Goal: Communication & Community: Answer question/provide support

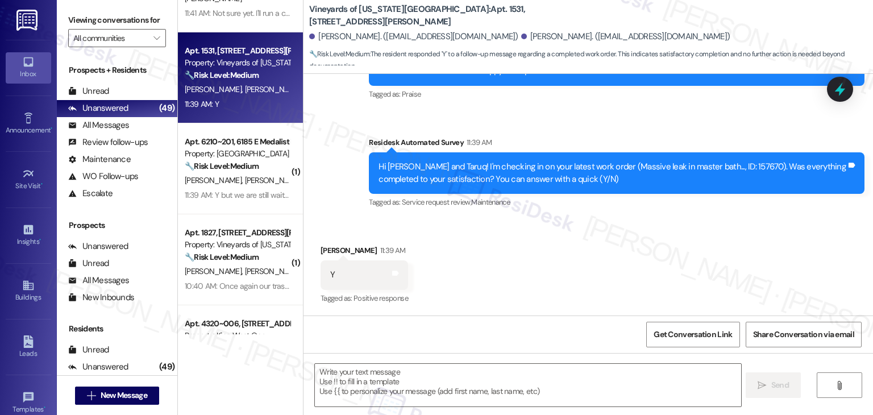
scroll to position [2161, 0]
click at [541, 263] on div "Received via SMS [PERSON_NAME] 11:39 AM Y Tags and notes Tagged as: Positive re…" at bounding box center [587, 267] width 569 height 96
click at [490, 268] on div "Received via SMS [PERSON_NAME] 11:39 AM Y Tags and notes Tagged as: Positive re…" at bounding box center [587, 267] width 569 height 96
click at [387, 378] on textarea at bounding box center [527, 385] width 425 height 43
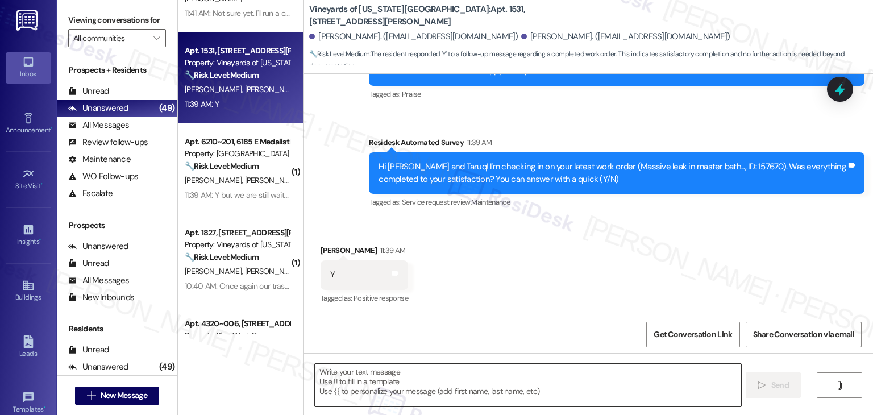
paste textarea "Hey [PERSON_NAME]! I’m glad your latest work order was completed to your satisf…"
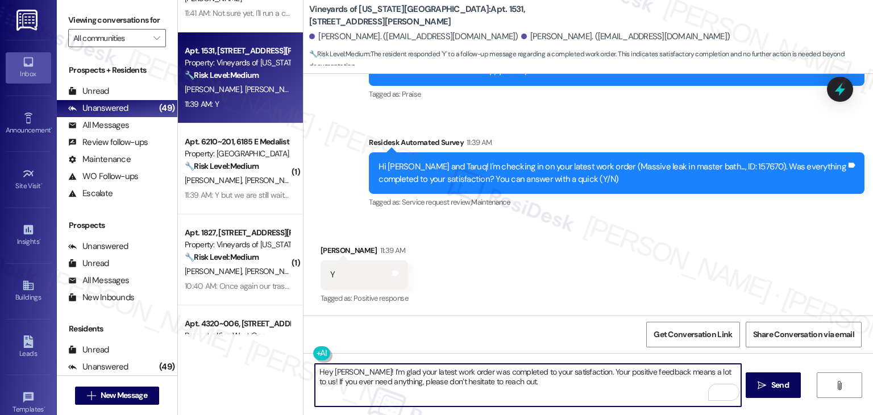
click at [335, 369] on textarea "Hey [PERSON_NAME]! I’m glad your latest work order was completed to your satisf…" at bounding box center [527, 385] width 425 height 43
type textarea "Hey [PERSON_NAME]! I’m glad your latest work order was completed to your satisf…"
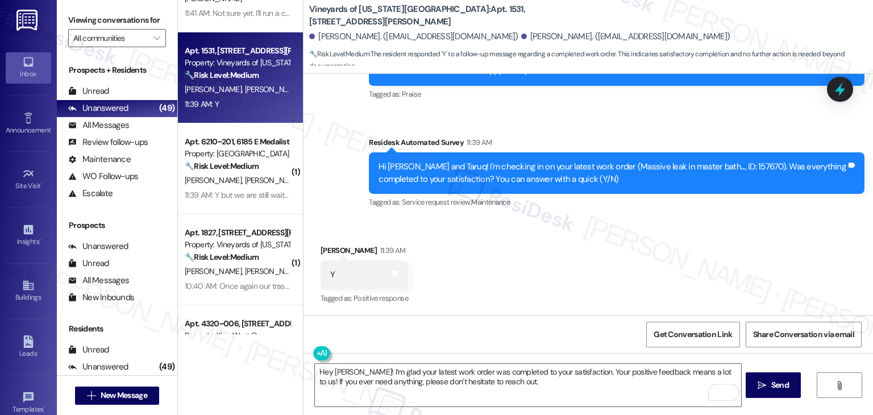
click at [525, 315] on div "Get Conversation Link Share Conversation via email" at bounding box center [587, 333] width 569 height 37
click at [524, 316] on div "Get Conversation Link Share Conversation via email" at bounding box center [587, 333] width 569 height 37
click at [780, 387] on span "Send" at bounding box center [780, 385] width 18 height 12
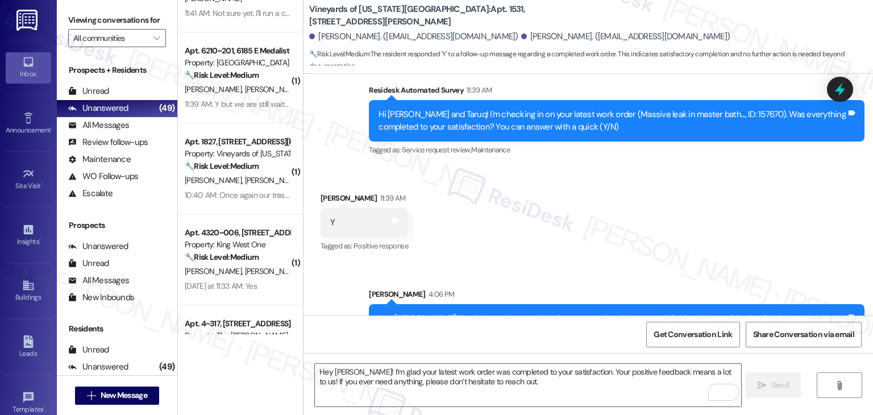
scroll to position [2252, 0]
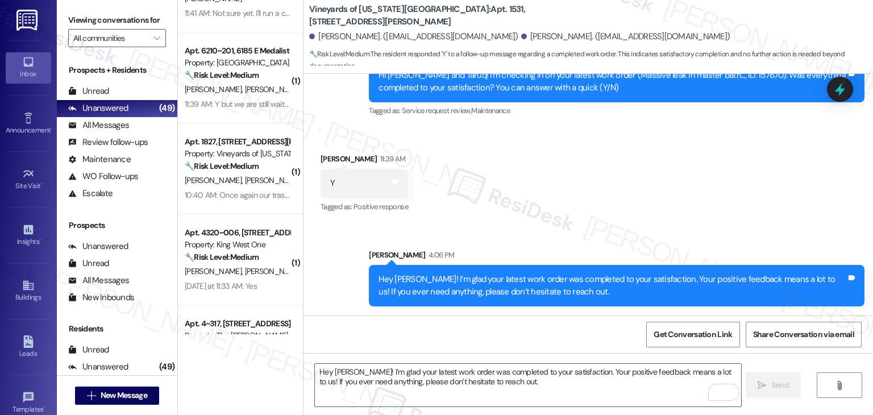
click at [577, 205] on div "Received via SMS [PERSON_NAME] 11:39 AM Y Tags and notes Tagged as: Positive re…" at bounding box center [587, 175] width 569 height 96
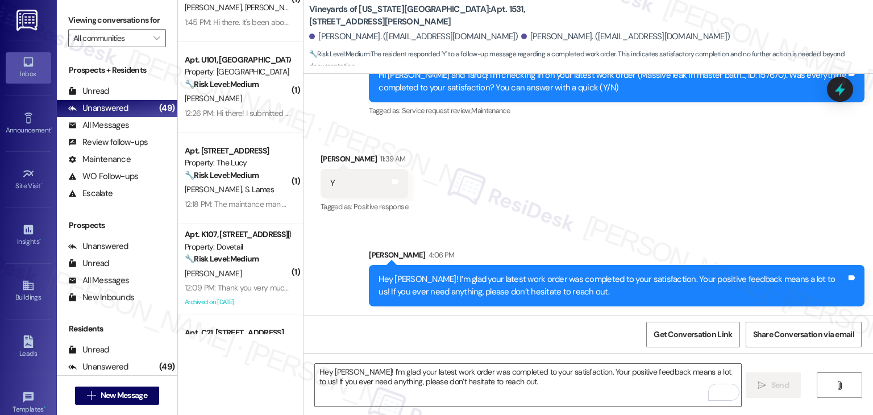
scroll to position [1399, 0]
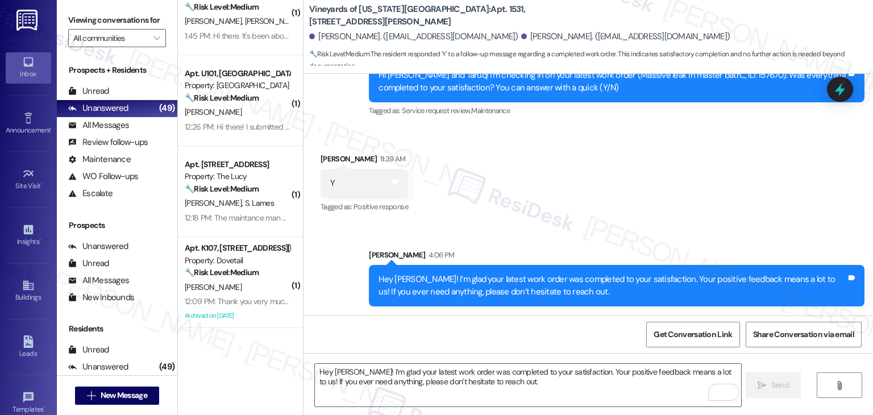
click at [239, 186] on div "( 1 ) Apt. 4~[STREET_ADDRESS] Property: The [PERSON_NAME] 🔧 Risk Level: Medium …" at bounding box center [240, 167] width 125 height 334
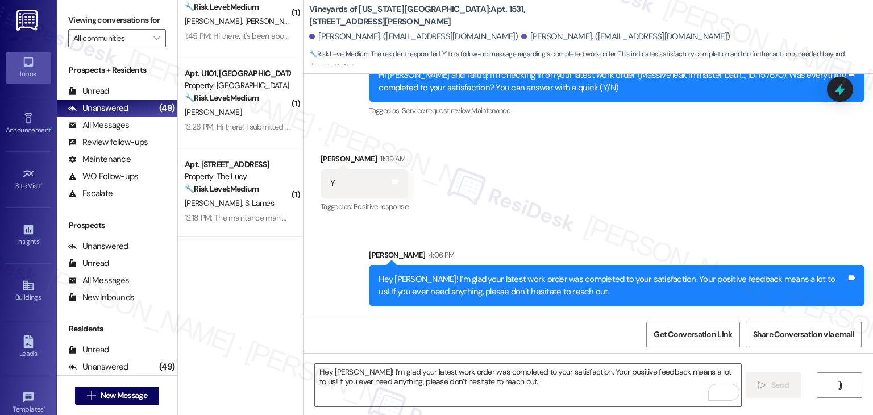
scroll to position [1115, 0]
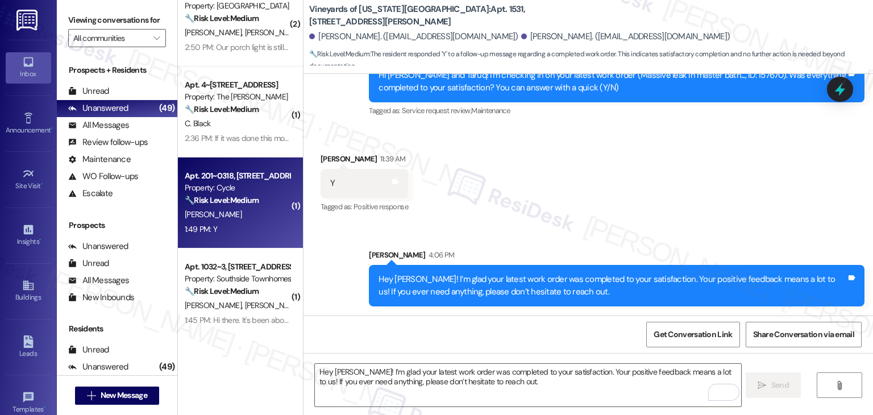
click at [231, 193] on div "Apt. 201~0318, [STREET_ADDRESS] Property: Cycle 🔧 Risk Level: Medium The reside…" at bounding box center [236, 188] width 107 height 39
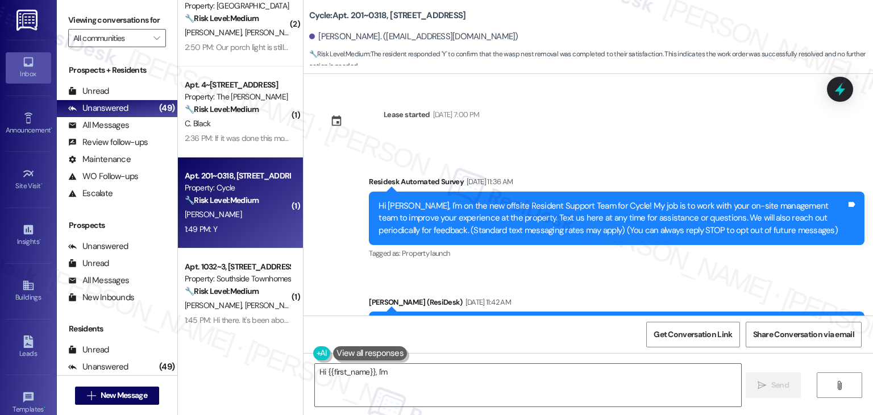
scroll to position [758, 0]
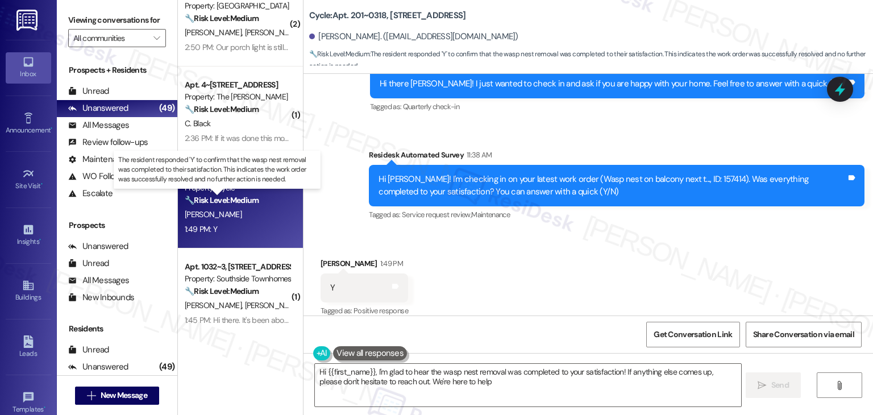
type textarea "Hi {{first_name}}, I'm glad to hear the wasp nest removal was completed to your…"
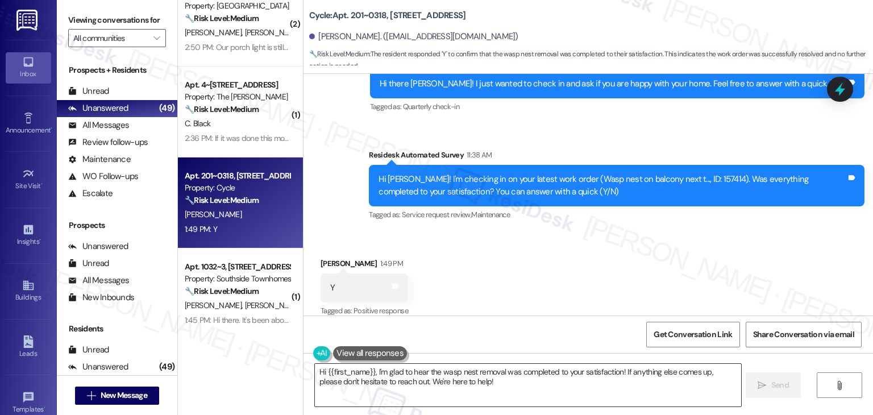
click at [692, 384] on textarea "Hi {{first_name}}, I'm glad to hear the wasp nest removal was completed to your…" at bounding box center [527, 385] width 425 height 43
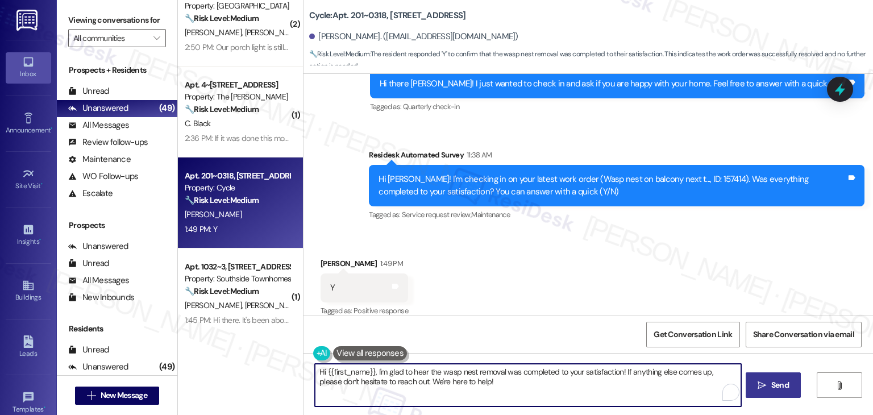
click at [766, 384] on span " Send" at bounding box center [773, 385] width 36 height 12
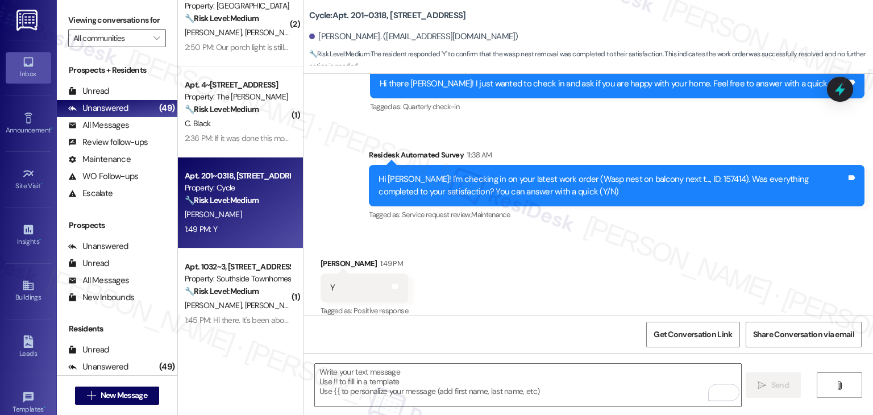
type textarea "Fetching suggested responses. Please feel free to read through the conversation…"
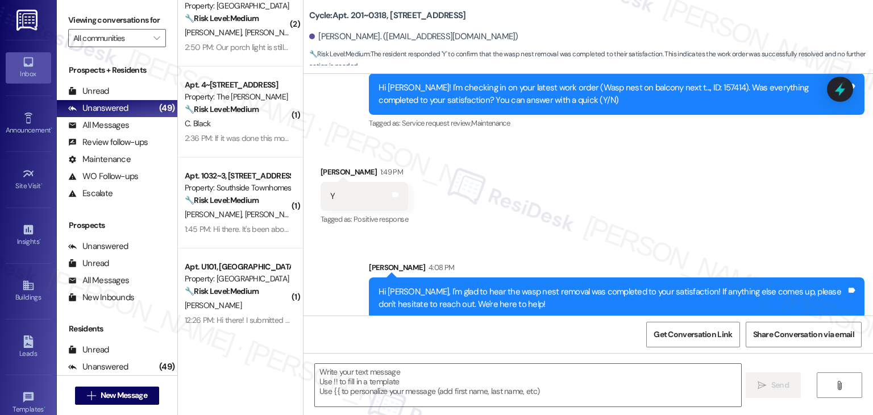
scroll to position [850, 0]
click at [590, 210] on div "Received via SMS [PERSON_NAME] 1:49 PM Y Tags and notes Tagged as: Positive res…" at bounding box center [587, 188] width 569 height 96
click at [589, 207] on div "Received via SMS [PERSON_NAME] 1:49 PM Y Tags and notes Tagged as: Positive res…" at bounding box center [587, 188] width 569 height 96
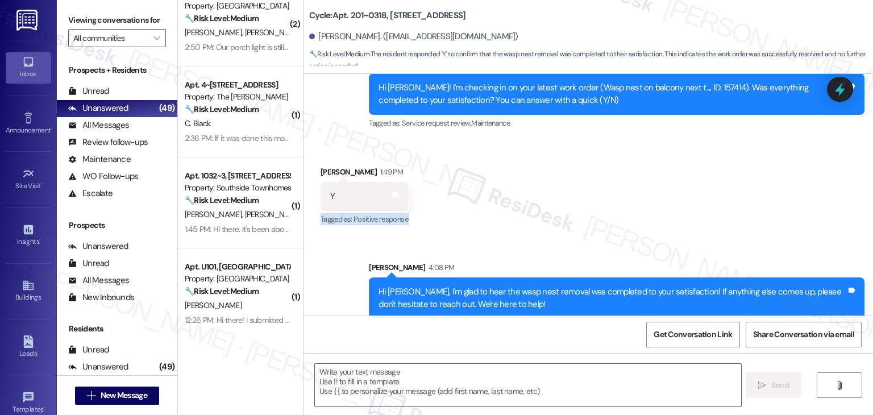
click at [589, 207] on div "Received via SMS [PERSON_NAME] 1:49 PM Y Tags and notes Tagged as: Positive res…" at bounding box center [587, 188] width 569 height 96
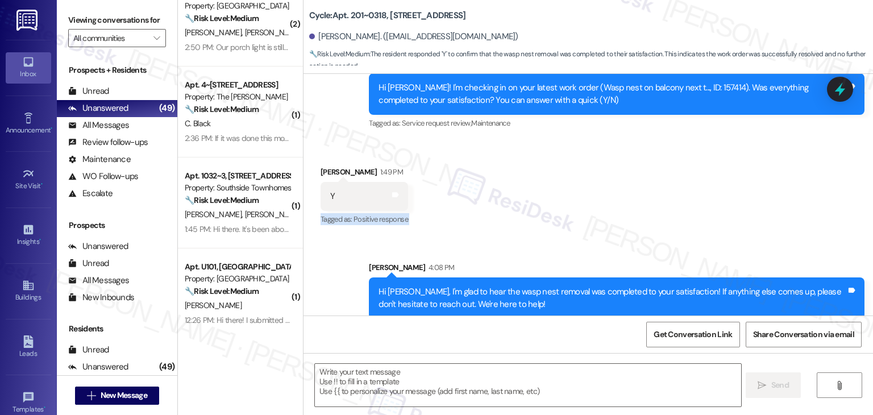
click at [589, 207] on div "Received via SMS [PERSON_NAME] 1:49 PM Y Tags and notes Tagged as: Positive res…" at bounding box center [587, 188] width 569 height 96
click at [592, 195] on div "Received via SMS [PERSON_NAME] 1:49 PM Y Tags and notes Tagged as: Positive res…" at bounding box center [587, 188] width 569 height 96
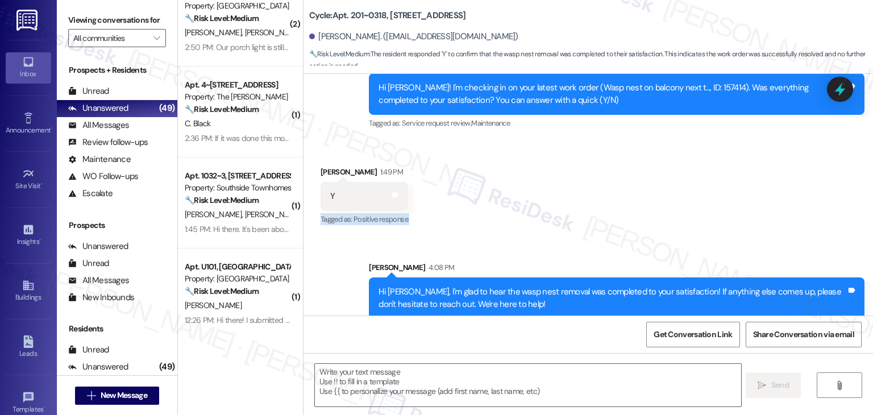
click at [592, 195] on div "Received via SMS [PERSON_NAME] 1:49 PM Y Tags and notes Tagged as: Positive res…" at bounding box center [587, 188] width 569 height 96
click at [592, 193] on div "Received via SMS [PERSON_NAME] 1:49 PM Y Tags and notes Tagged as: Positive res…" at bounding box center [587, 188] width 569 height 96
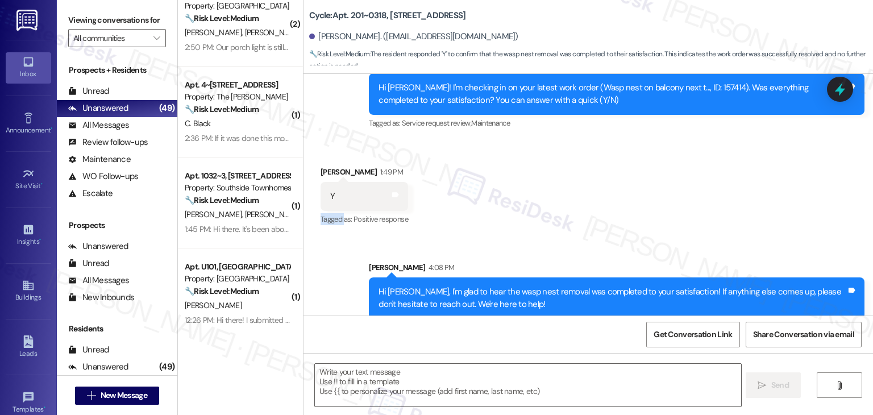
click at [592, 193] on div "Received via SMS [PERSON_NAME] 1:49 PM Y Tags and notes Tagged as: Positive res…" at bounding box center [587, 188] width 569 height 96
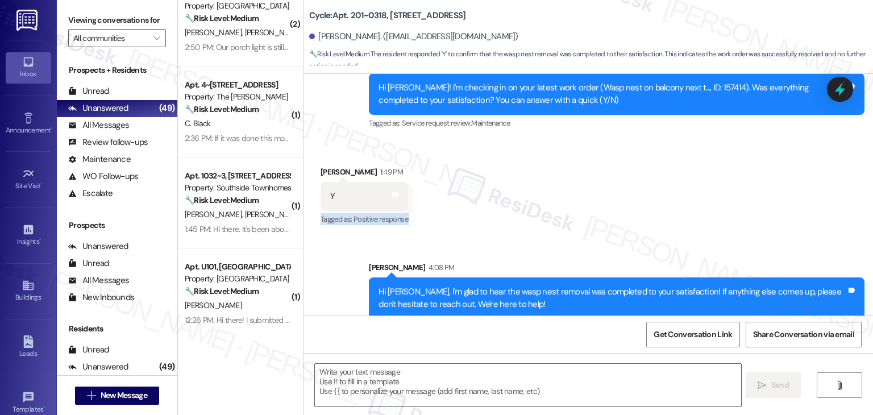
click at [592, 193] on div "Received via SMS [PERSON_NAME] 1:49 PM Y Tags and notes Tagged as: Positive res…" at bounding box center [587, 188] width 569 height 96
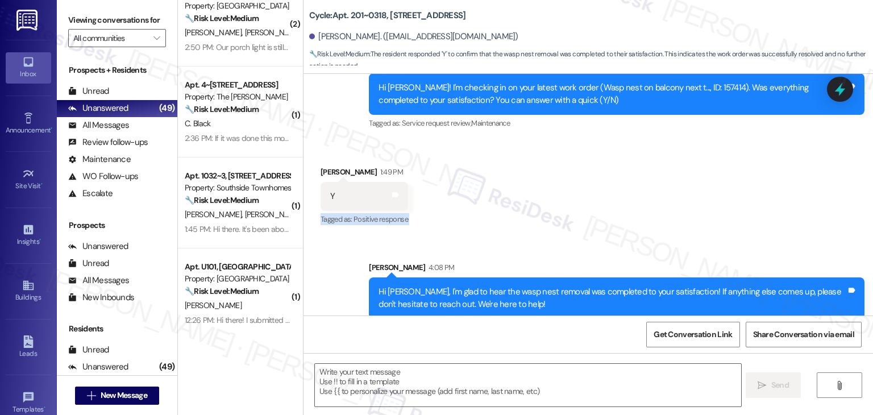
click at [592, 193] on div "Received via SMS [PERSON_NAME] 1:49 PM Y Tags and notes Tagged as: Positive res…" at bounding box center [587, 188] width 569 height 96
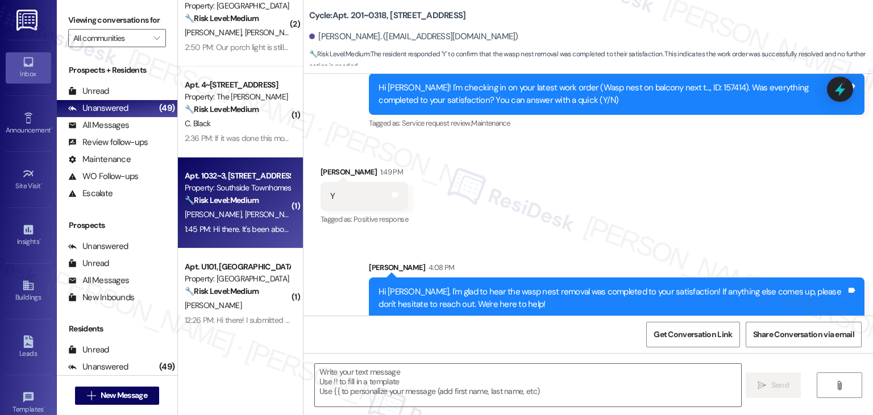
click at [245, 235] on div "1:45 PM: Hi there. It's been about two weeks since I've last checked in about o…" at bounding box center [236, 229] width 107 height 14
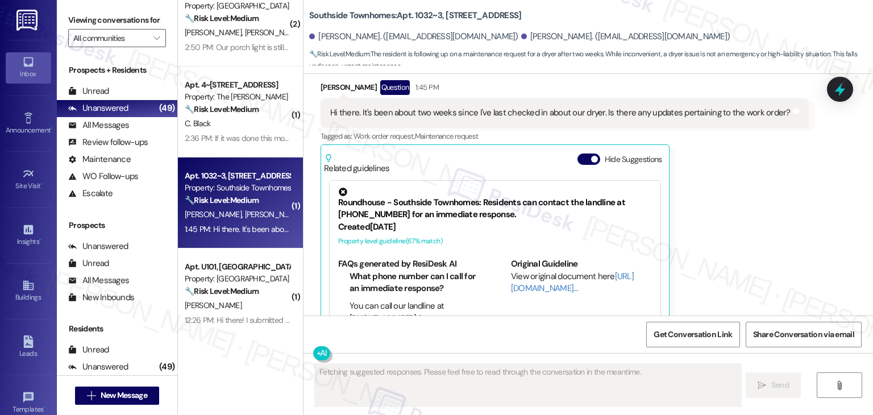
scroll to position [3533, 0]
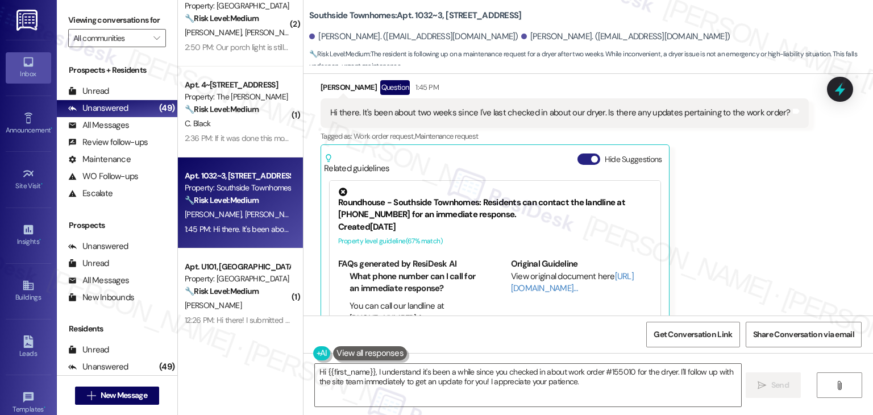
click at [580, 153] on button "Hide Suggestions" at bounding box center [588, 158] width 23 height 11
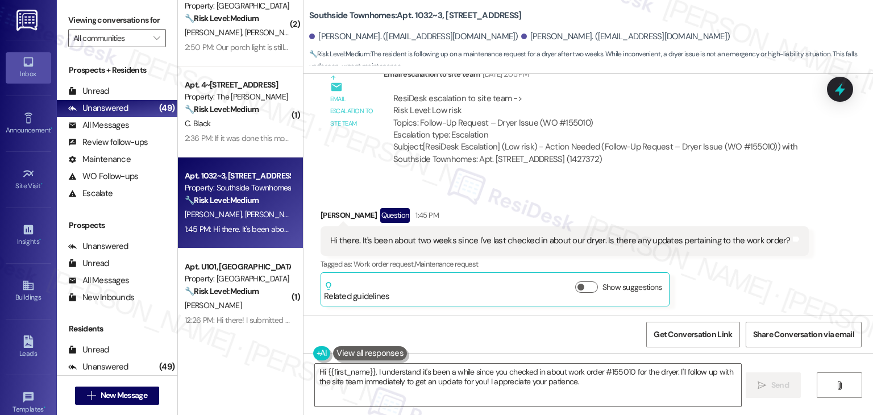
scroll to position [3367, 0]
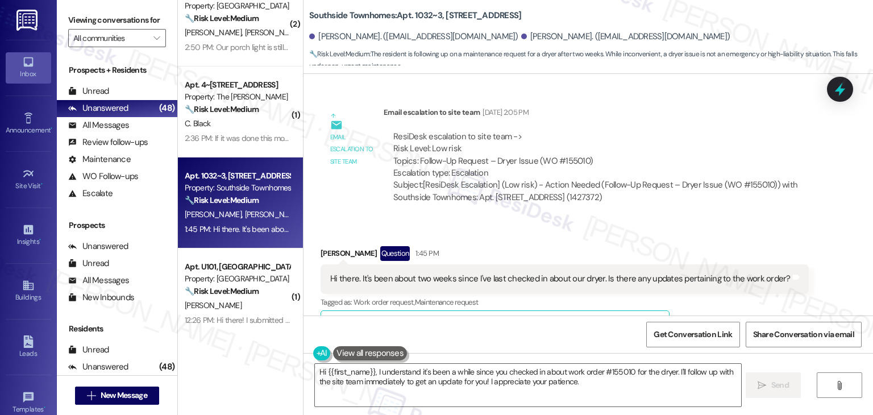
click at [733, 290] on div "[PERSON_NAME] Question 1:45 PM Hi there. It's been about two weeks since I've l…" at bounding box center [564, 295] width 488 height 98
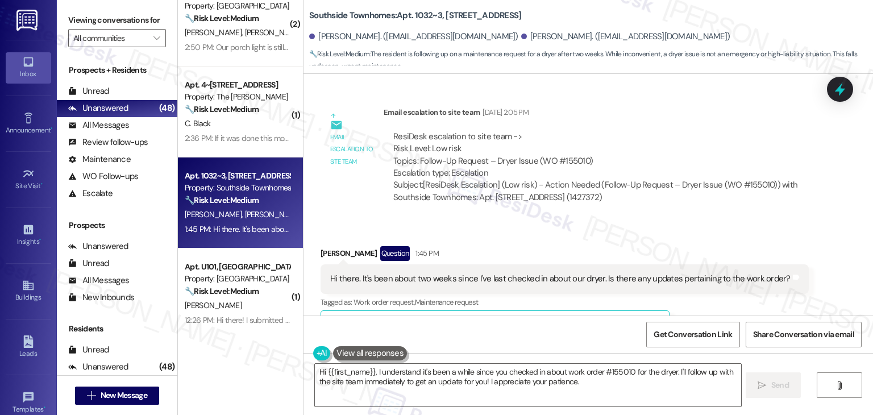
click at [733, 289] on div "[PERSON_NAME] Question 1:45 PM Hi there. It's been about two weeks since I've l…" at bounding box center [564, 295] width 488 height 98
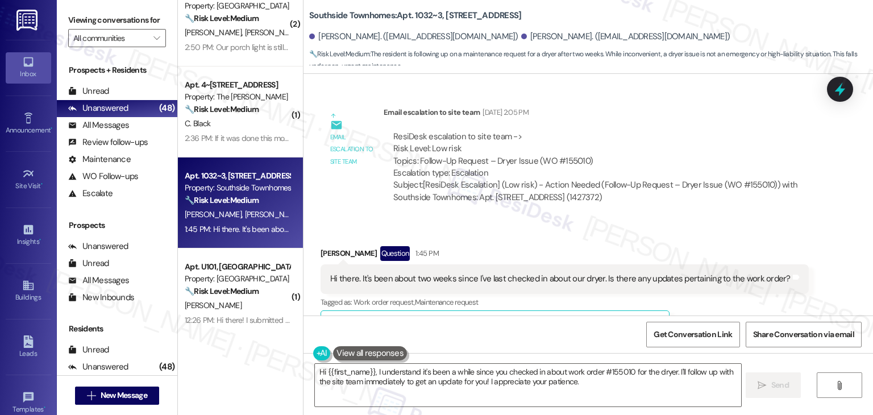
click at [733, 289] on div "[PERSON_NAME] Question 1:45 PM Hi there. It's been about two weeks since I've l…" at bounding box center [564, 295] width 488 height 98
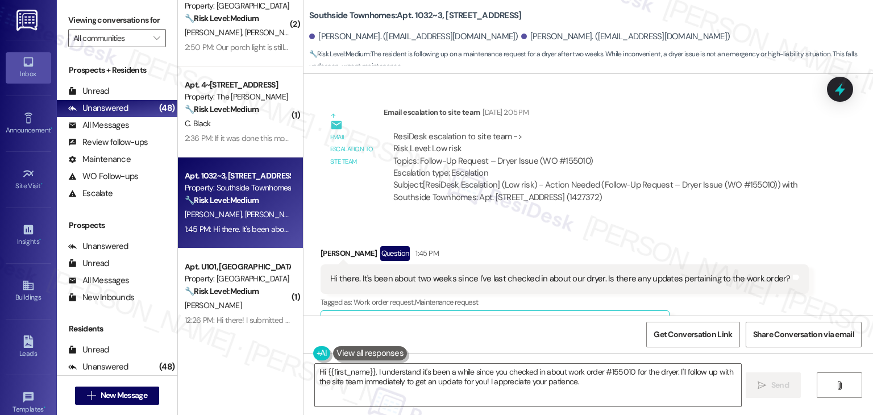
click at [733, 289] on div "[PERSON_NAME] Question 1:45 PM Hi there. It's been about two weeks since I've l…" at bounding box center [564, 295] width 488 height 98
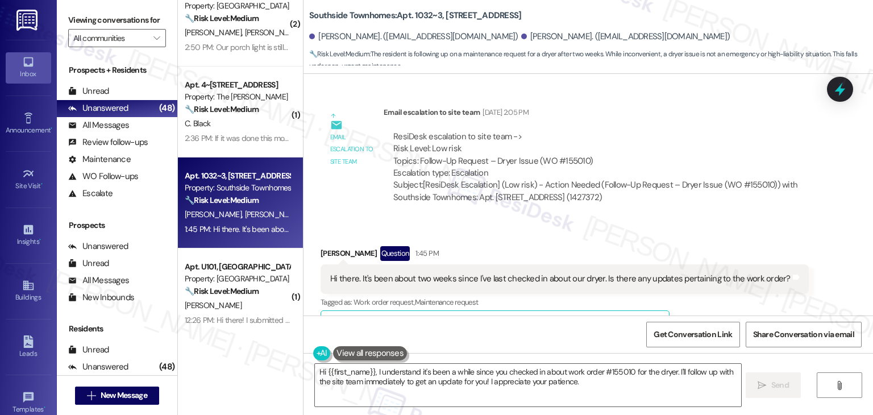
click at [733, 289] on div "[PERSON_NAME] Question 1:45 PM Hi there. It's been about two weeks since I've l…" at bounding box center [564, 295] width 488 height 98
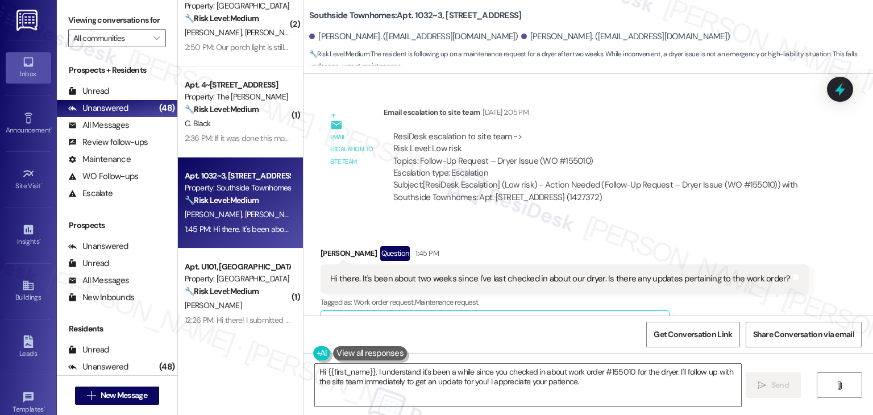
click at [733, 289] on div "[PERSON_NAME] Question 1:45 PM Hi there. It's been about two weeks since I've l…" at bounding box center [564, 295] width 488 height 98
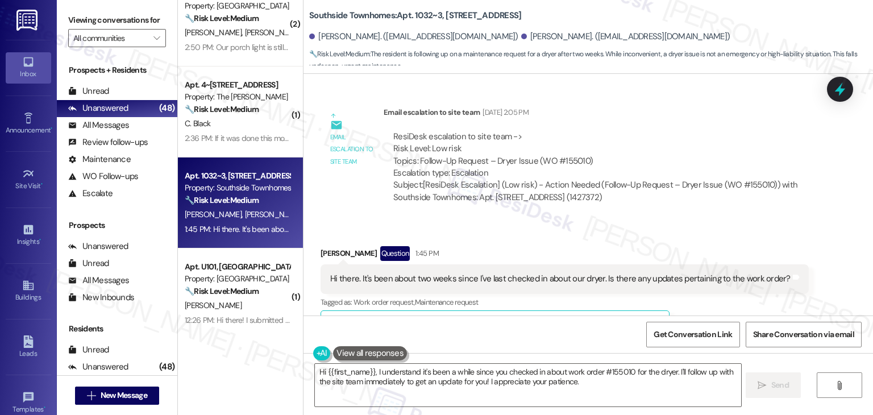
click at [733, 289] on div "[PERSON_NAME] Question 1:45 PM Hi there. It's been about two weeks since I've l…" at bounding box center [564, 295] width 488 height 98
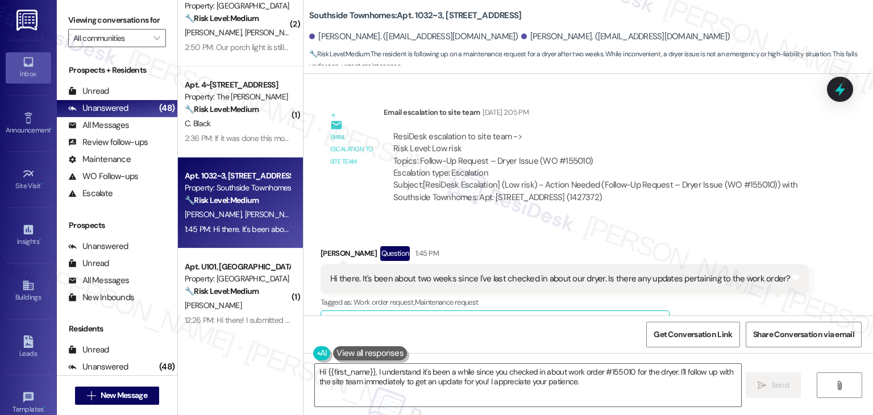
click at [732, 286] on div "[PERSON_NAME] Question 1:45 PM Hi there. It's been about two weeks since I've l…" at bounding box center [564, 295] width 488 height 98
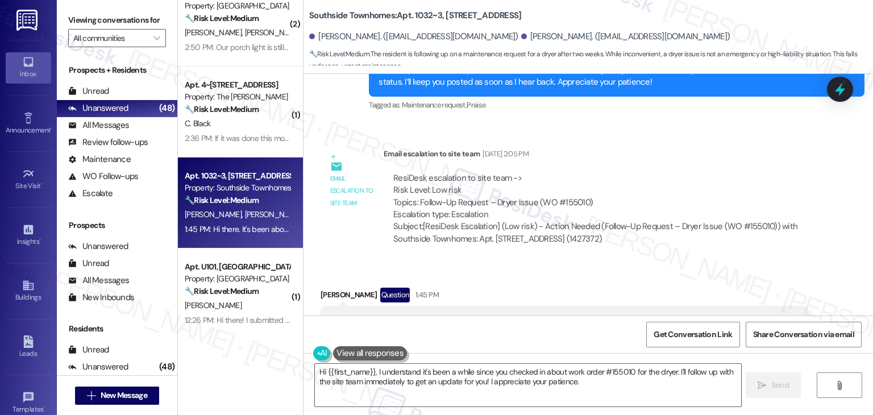
scroll to position [3310, 0]
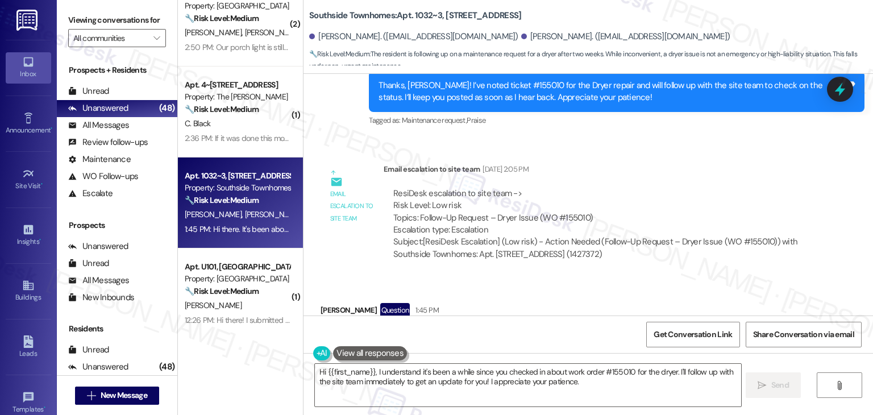
click at [745, 237] on div "Email escalation to site team Email escalation to site team [DATE] 2:05 PM Resi…" at bounding box center [568, 216] width 512 height 123
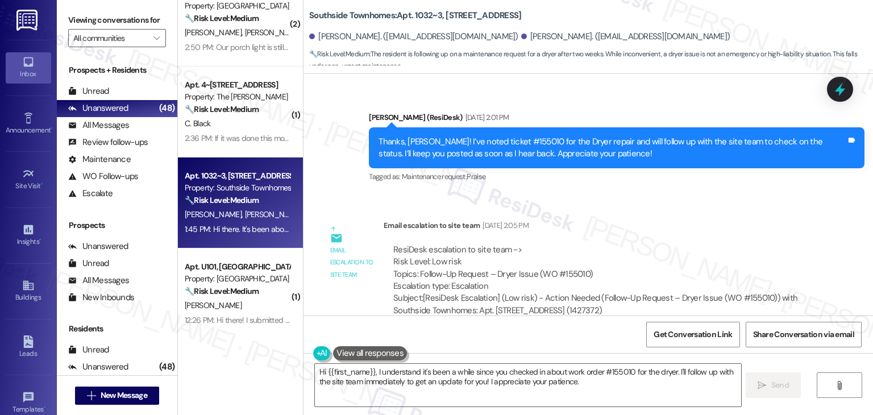
scroll to position [3253, 0]
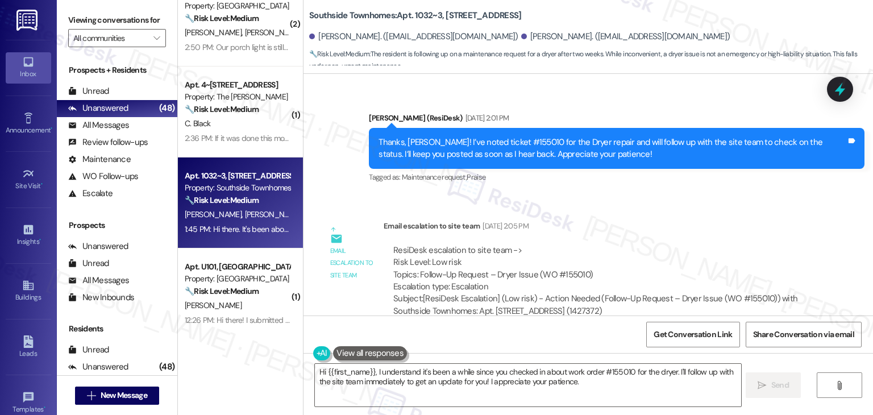
click at [501, 136] on div "Thanks, [PERSON_NAME]! I’ve noted ticket #155010 for the Dryer repair and will …" at bounding box center [612, 148] width 468 height 24
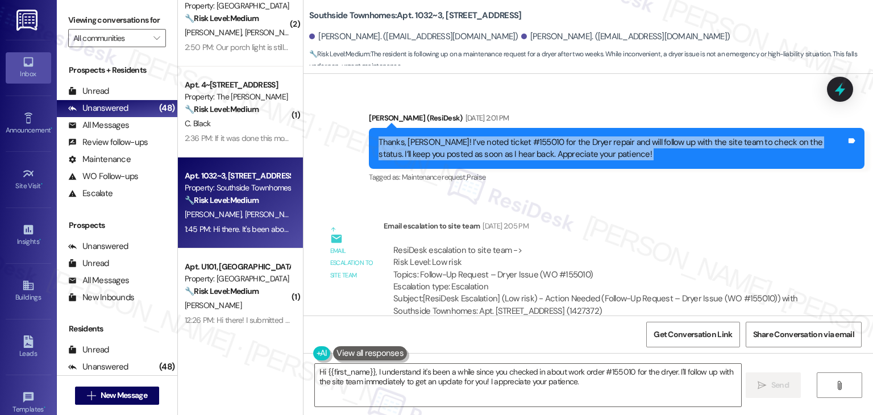
click at [501, 136] on div "Thanks, [PERSON_NAME]! I’ve noted ticket #155010 for the Dryer repair and will …" at bounding box center [612, 148] width 468 height 24
copy div "Thanks, [PERSON_NAME]! I’ve noted ticket #155010 for the Dryer repair and will …"
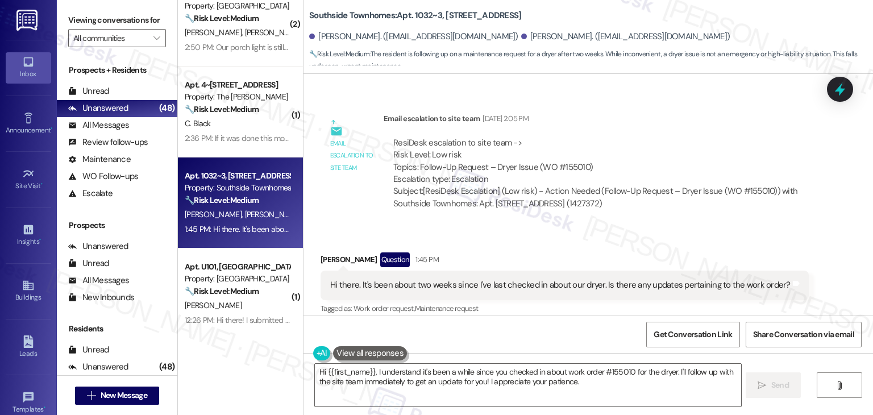
scroll to position [3367, 0]
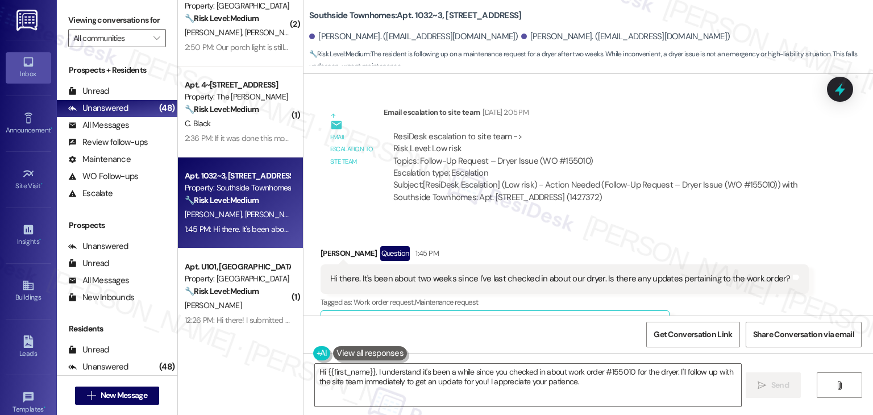
click at [403, 273] on div "Hi there. It's been about two weeks since I've last checked in about our dryer.…" at bounding box center [560, 279] width 460 height 12
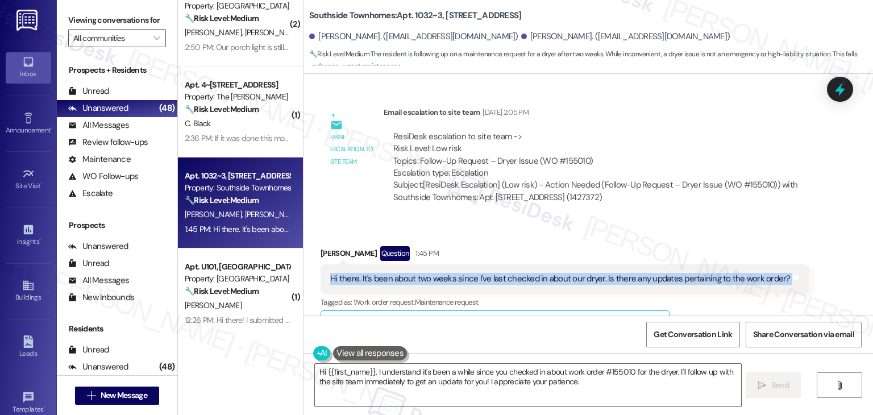
click at [403, 273] on div "Hi there. It's been about two weeks since I've last checked in about our dryer.…" at bounding box center [560, 279] width 460 height 12
copy div "Hi there. It's been about two weeks since I've last checked in about our dryer.…"
click at [479, 131] on div "ResiDesk escalation to site team -> Risk Level: Low risk Topics: Follow-Up Requ…" at bounding box center [599, 155] width 413 height 49
click at [514, 131] on div "ResiDesk escalation to site team -> Risk Level: Low risk Topics: Follow-Up Requ…" at bounding box center [599, 155] width 413 height 49
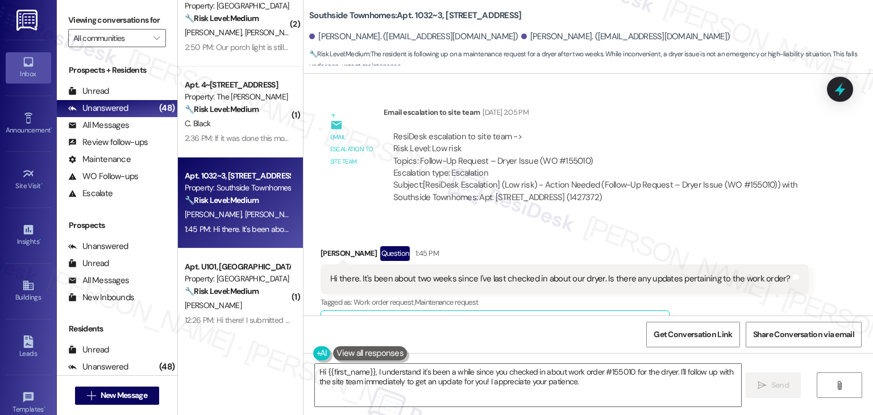
click at [589, 220] on div "Received via SMS [PERSON_NAME] Question 1:45 PM Hi there. It's been about two w…" at bounding box center [587, 286] width 569 height 132
click at [440, 378] on textarea "Hi {{first_name}}, I understand it's been a while since you checked in about wo…" at bounding box center [527, 385] width 425 height 43
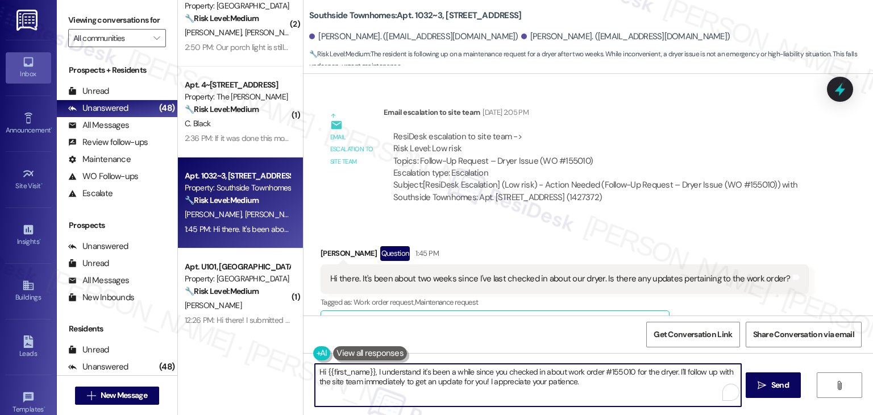
paste textarea "[PERSON_NAME], thanks for checking in. I’ll follow up with the site team [DATE]…"
click at [488, 372] on textarea "Hi {{first_name}}, I understand it's been a while since you checked in about wo…" at bounding box center [527, 385] width 425 height 43
click at [533, 370] on textarea "Hi [PERSON_NAME], thanks for checking in. I’ll follow up with the site team [DA…" at bounding box center [527, 385] width 425 height 43
type textarea "Hi [PERSON_NAME], thanks for checking in. I’ll follow up with the site team reg…"
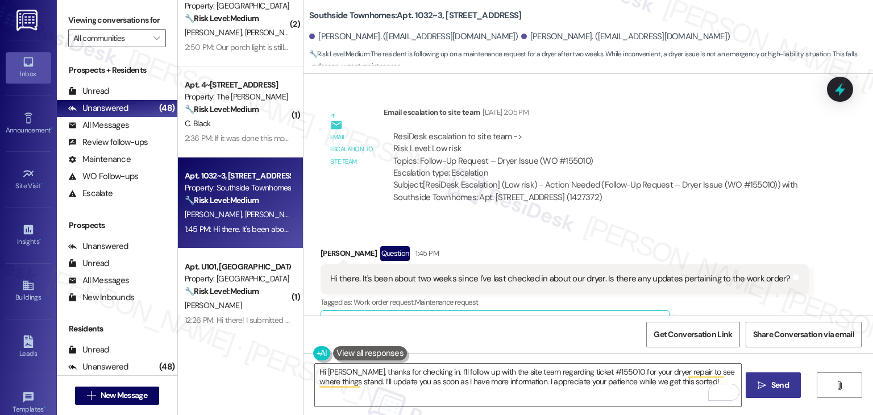
click at [774, 381] on span "Send" at bounding box center [780, 385] width 18 height 12
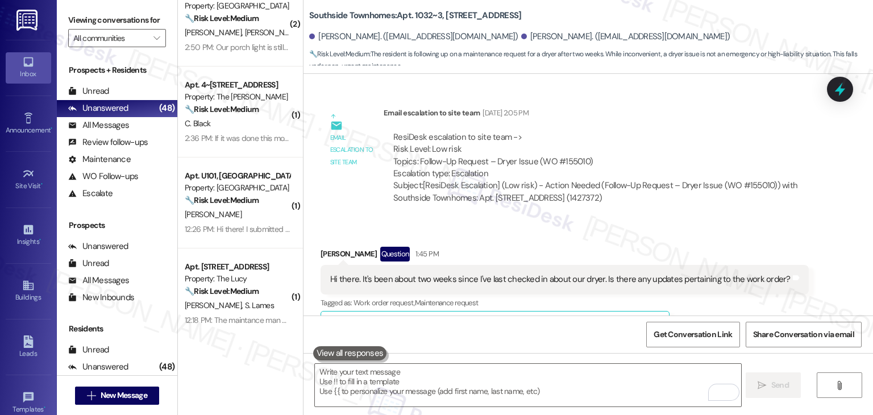
scroll to position [3458, 0]
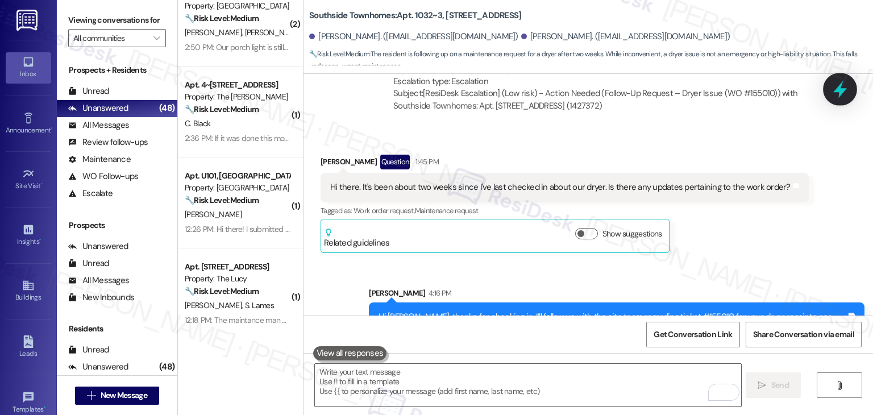
click at [838, 91] on icon at bounding box center [840, 90] width 14 height 18
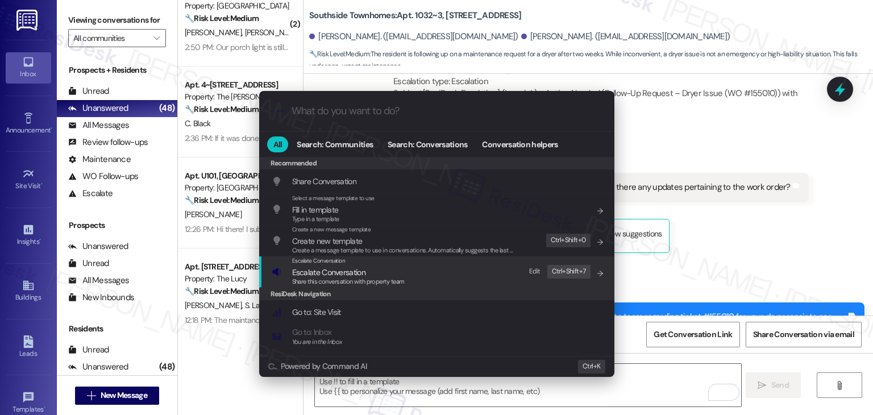
click at [336, 282] on span "Share this conversation with property team" at bounding box center [348, 281] width 112 height 8
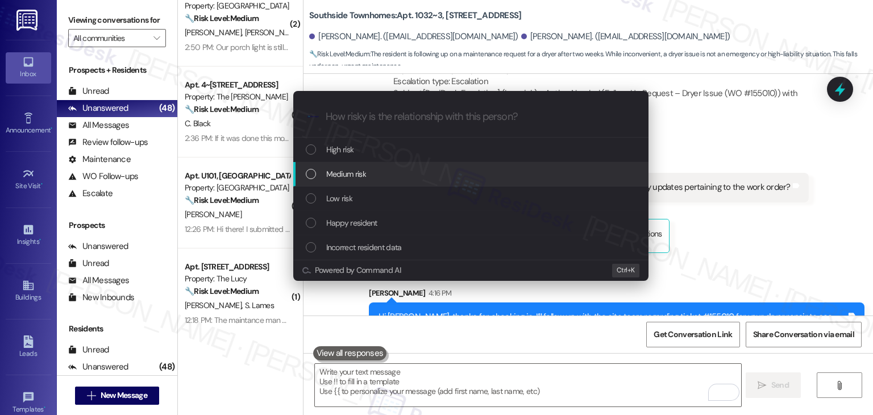
click at [314, 175] on div "List of options" at bounding box center [311, 174] width 10 height 10
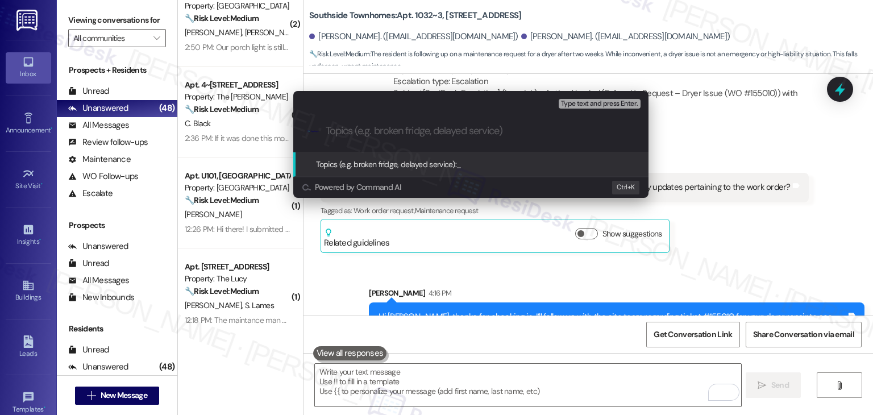
paste input "Follow-Up: Dryer Repair Status – Ticket #155010"
type input "Follow-Up: Dryer Repair Status – Ticket #155010"
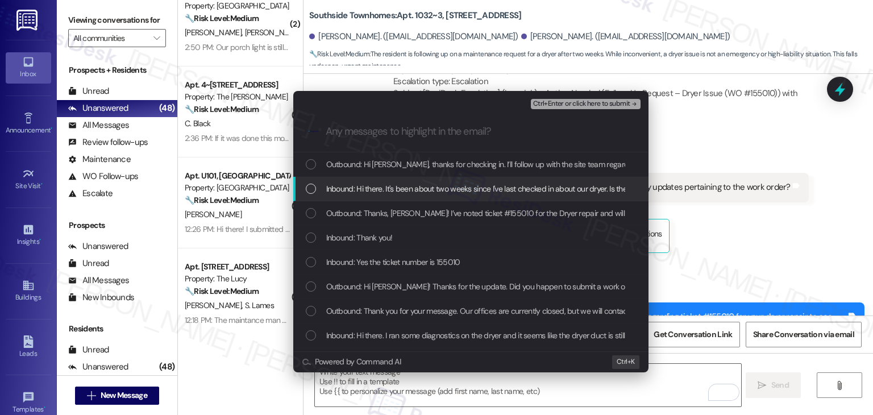
click at [310, 186] on div "List of options" at bounding box center [311, 188] width 10 height 10
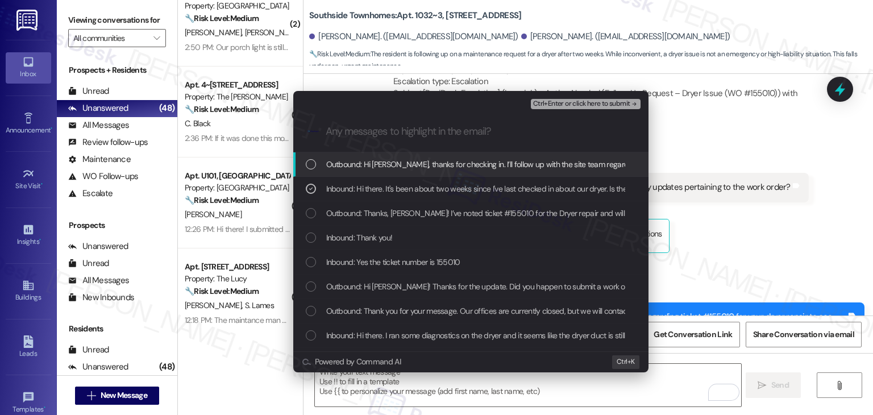
click at [583, 100] on span "Ctrl+Enter or click here to submit" at bounding box center [581, 104] width 97 height 8
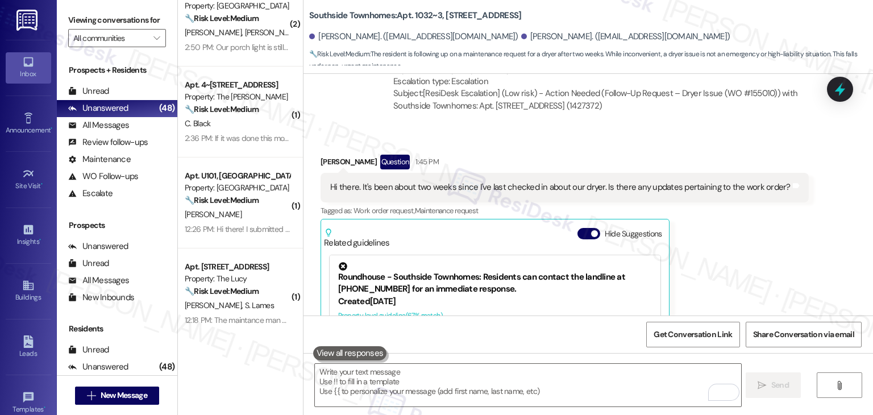
scroll to position [3532, 0]
